Goal: Information Seeking & Learning: Learn about a topic

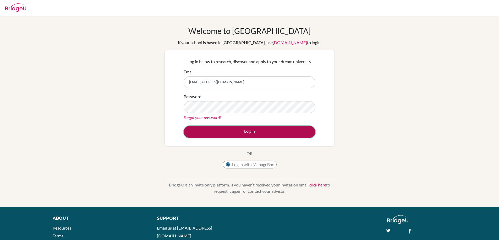
click at [219, 130] on button "Log in" at bounding box center [249, 132] width 132 height 12
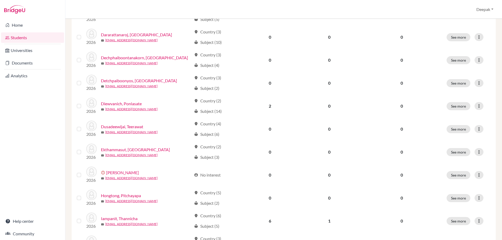
scroll to position [358, 0]
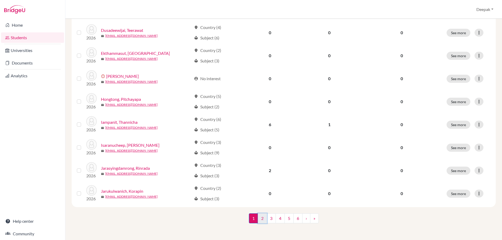
click at [261, 220] on link "2" at bounding box center [262, 219] width 9 height 10
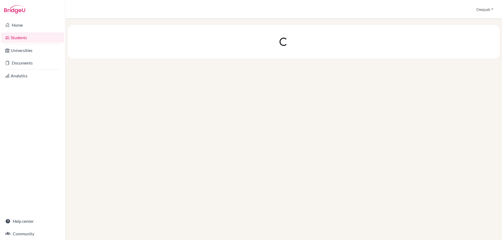
scroll to position [0, 0]
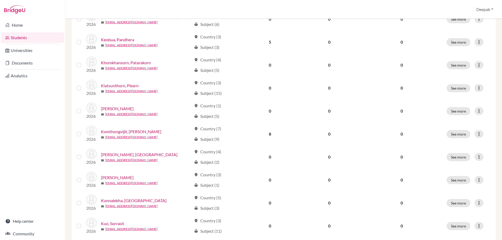
scroll to position [358, 0]
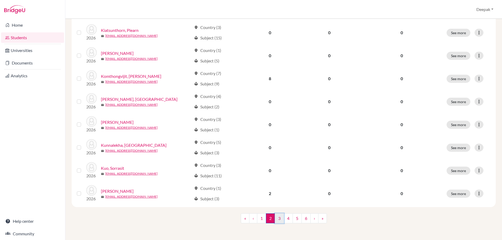
click at [278, 220] on link "3" at bounding box center [279, 219] width 9 height 10
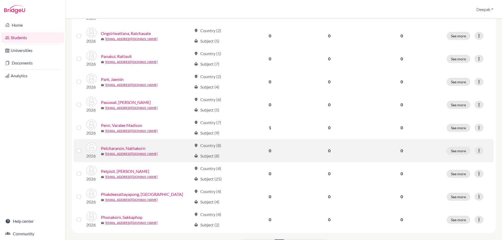
scroll to position [306, 0]
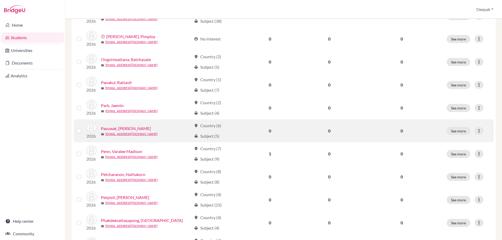
click at [83, 128] on label at bounding box center [83, 128] width 0 height 0
click at [0, 0] on input "checkbox" at bounding box center [0, 0] width 0 height 0
click at [116, 128] on link "Pasuwat, Asiwan" at bounding box center [126, 129] width 50 height 6
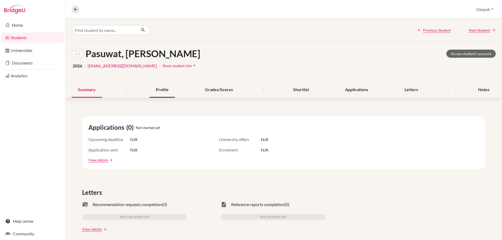
click at [159, 86] on div "Profile" at bounding box center [162, 89] width 25 height 15
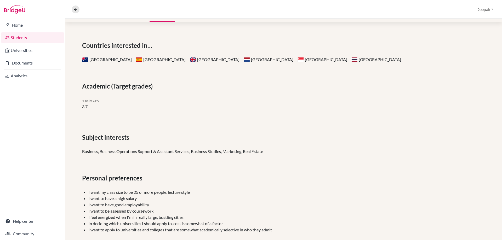
scroll to position [79, 0]
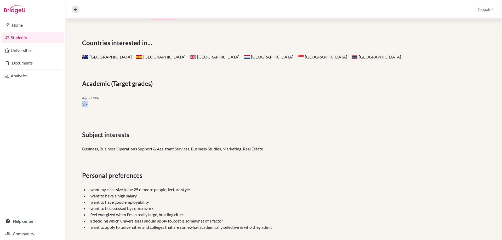
drag, startPoint x: 90, startPoint y: 104, endPoint x: 81, endPoint y: 103, distance: 9.1
click at [81, 103] on div "4-point GPA 3.7" at bounding box center [181, 103] width 206 height 17
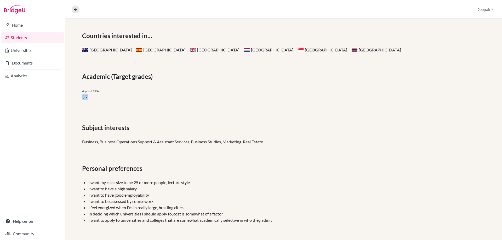
scroll to position [0, 0]
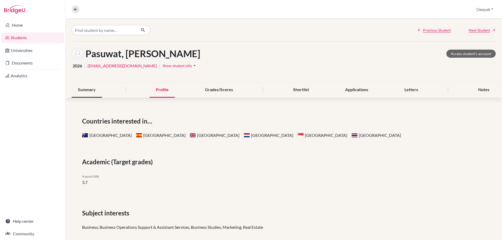
click at [93, 91] on div "Summary" at bounding box center [87, 89] width 30 height 15
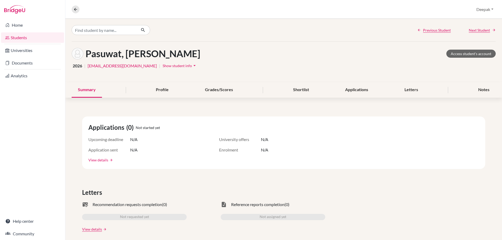
click at [100, 162] on link "View details" at bounding box center [98, 160] width 20 height 5
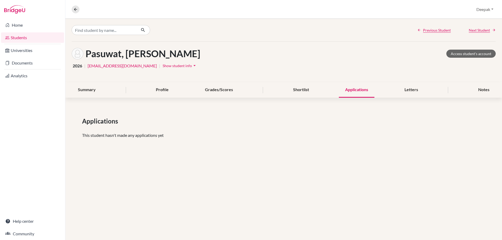
click at [105, 66] on link "05947@eis.ac.th" at bounding box center [122, 66] width 69 height 6
click at [23, 77] on link "Analytics" at bounding box center [32, 76] width 63 height 10
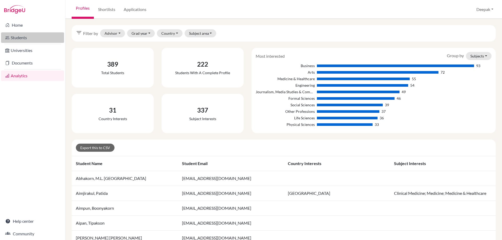
click at [27, 41] on link "Students" at bounding box center [32, 37] width 63 height 10
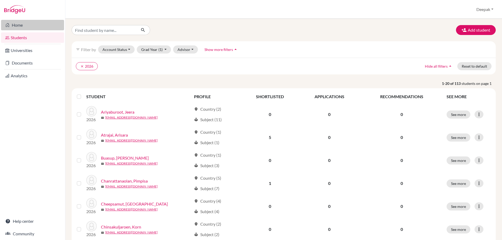
click at [25, 25] on link "Home" at bounding box center [32, 25] width 63 height 10
